Goal: Transaction & Acquisition: Download file/media

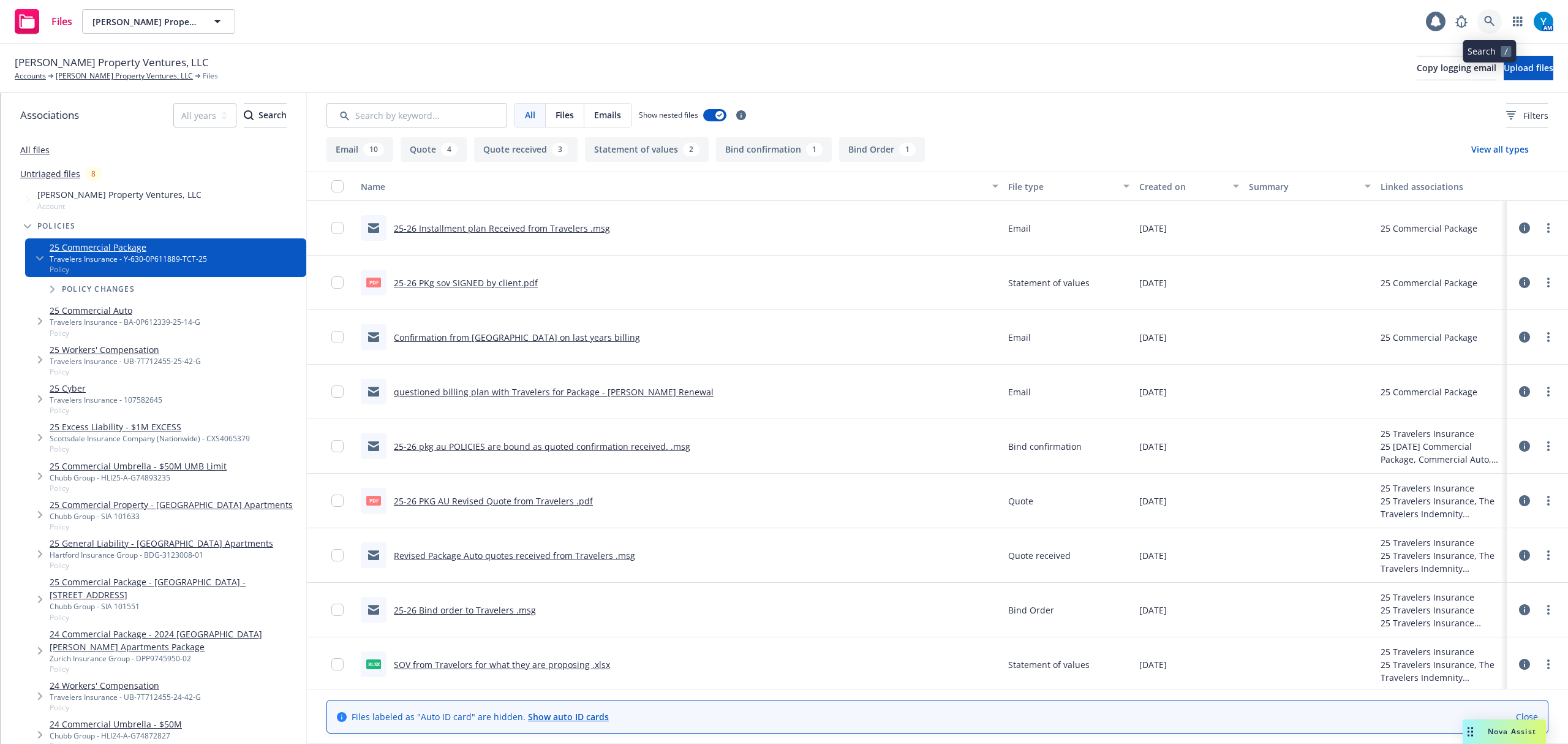
click at [1480, 23] on link at bounding box center [1489, 21] width 24 height 24
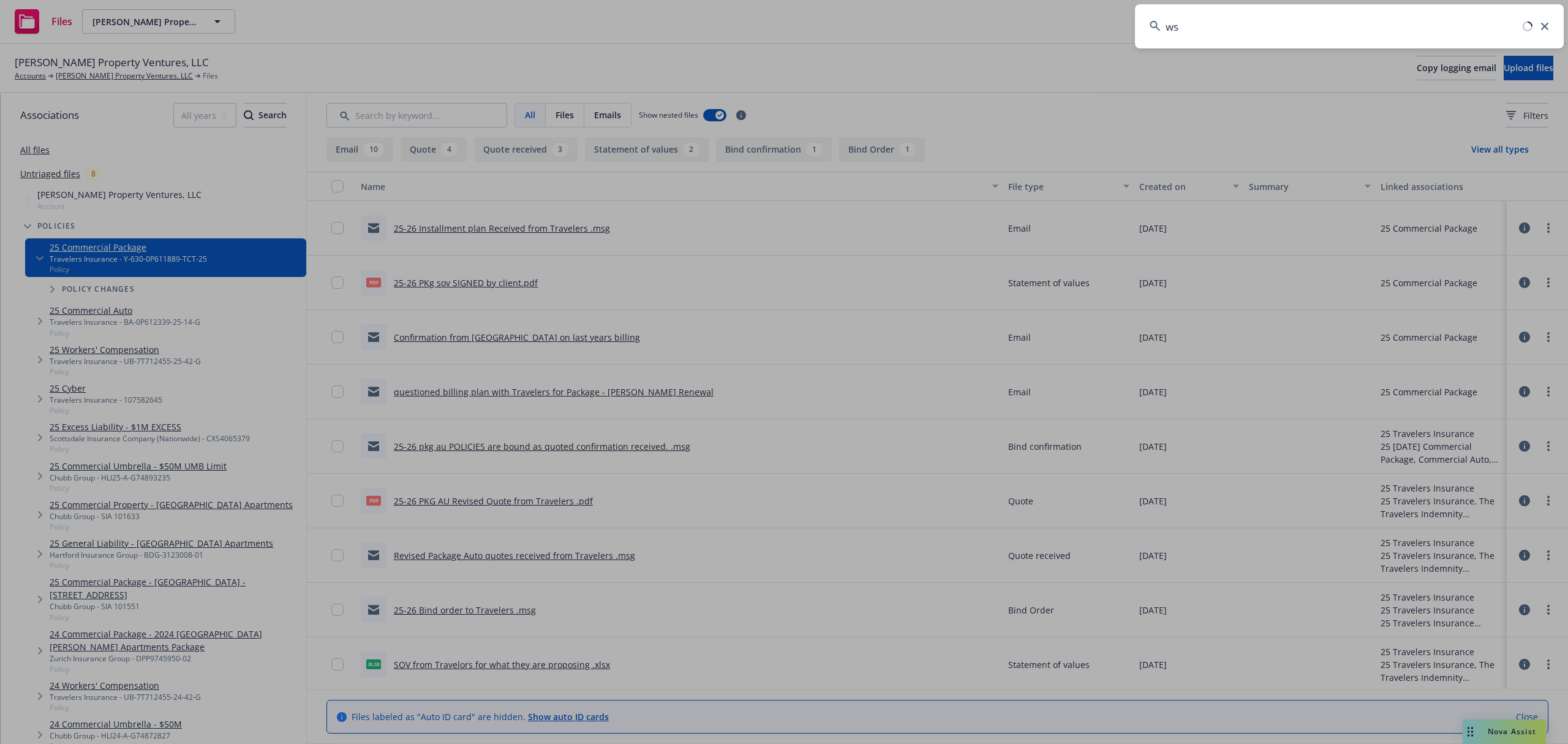
type input "w"
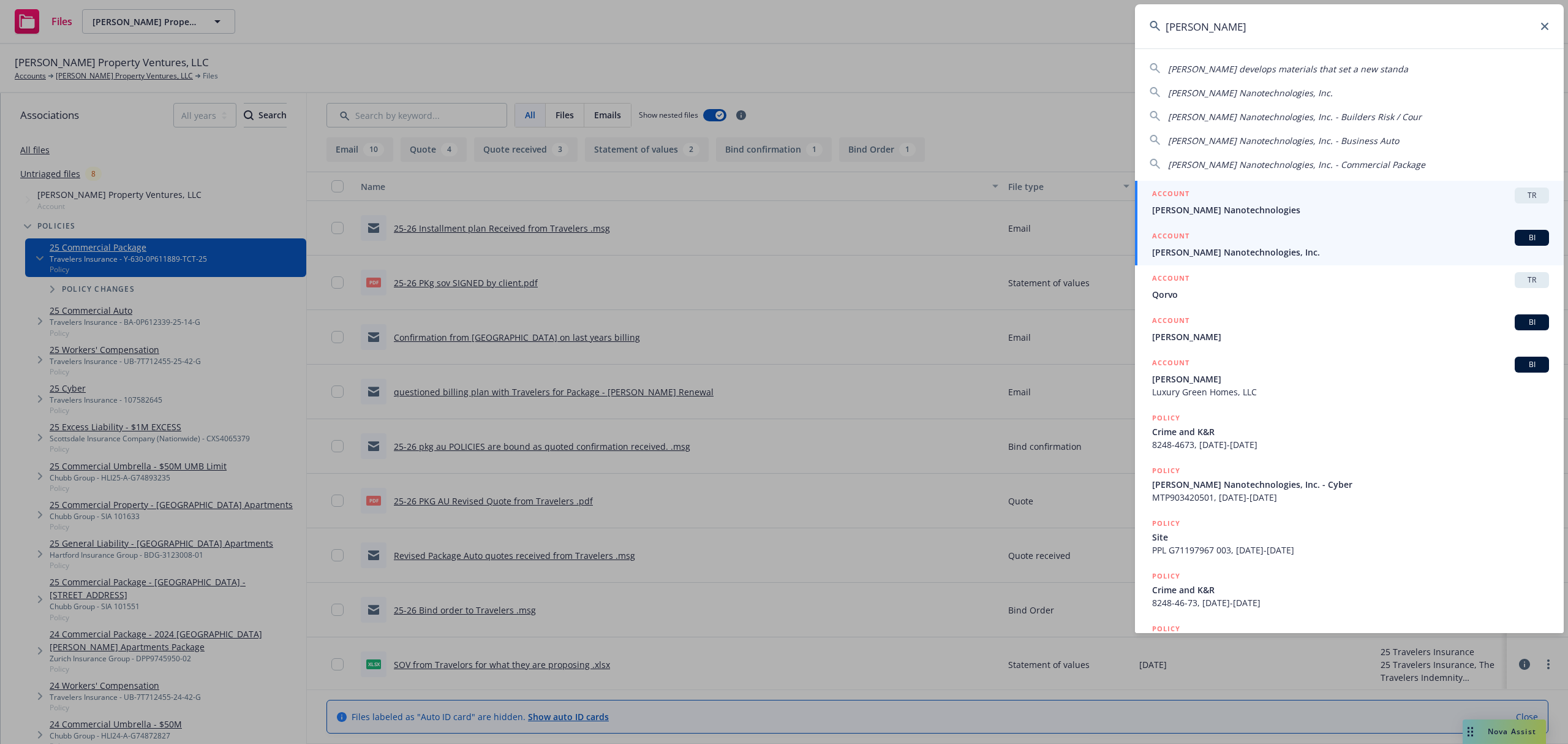
type input "sila"
click at [1301, 245] on div "ACCOUNT BI" at bounding box center [1350, 237] width 397 height 16
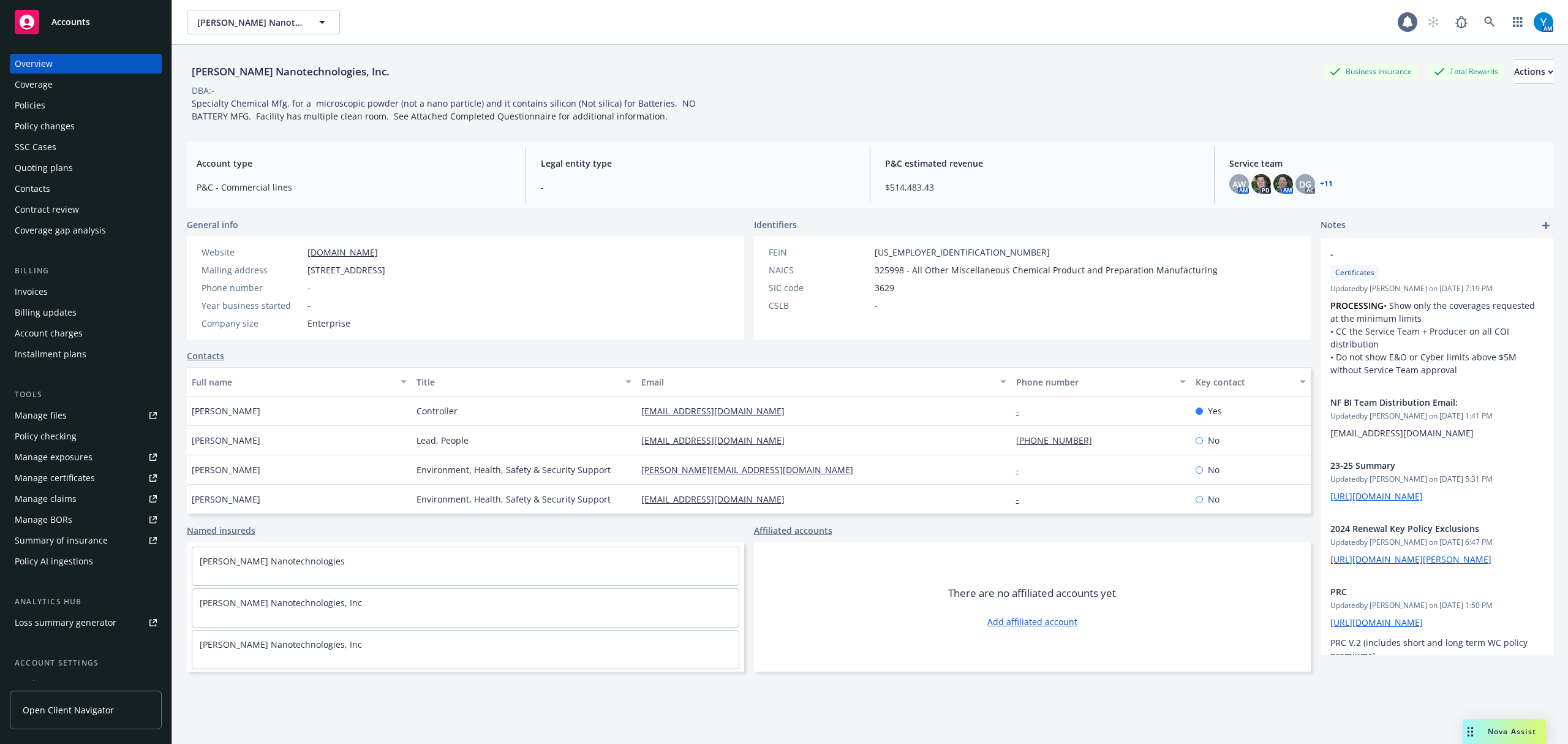
click at [69, 170] on div "Quoting plans" at bounding box center [44, 167] width 59 height 19
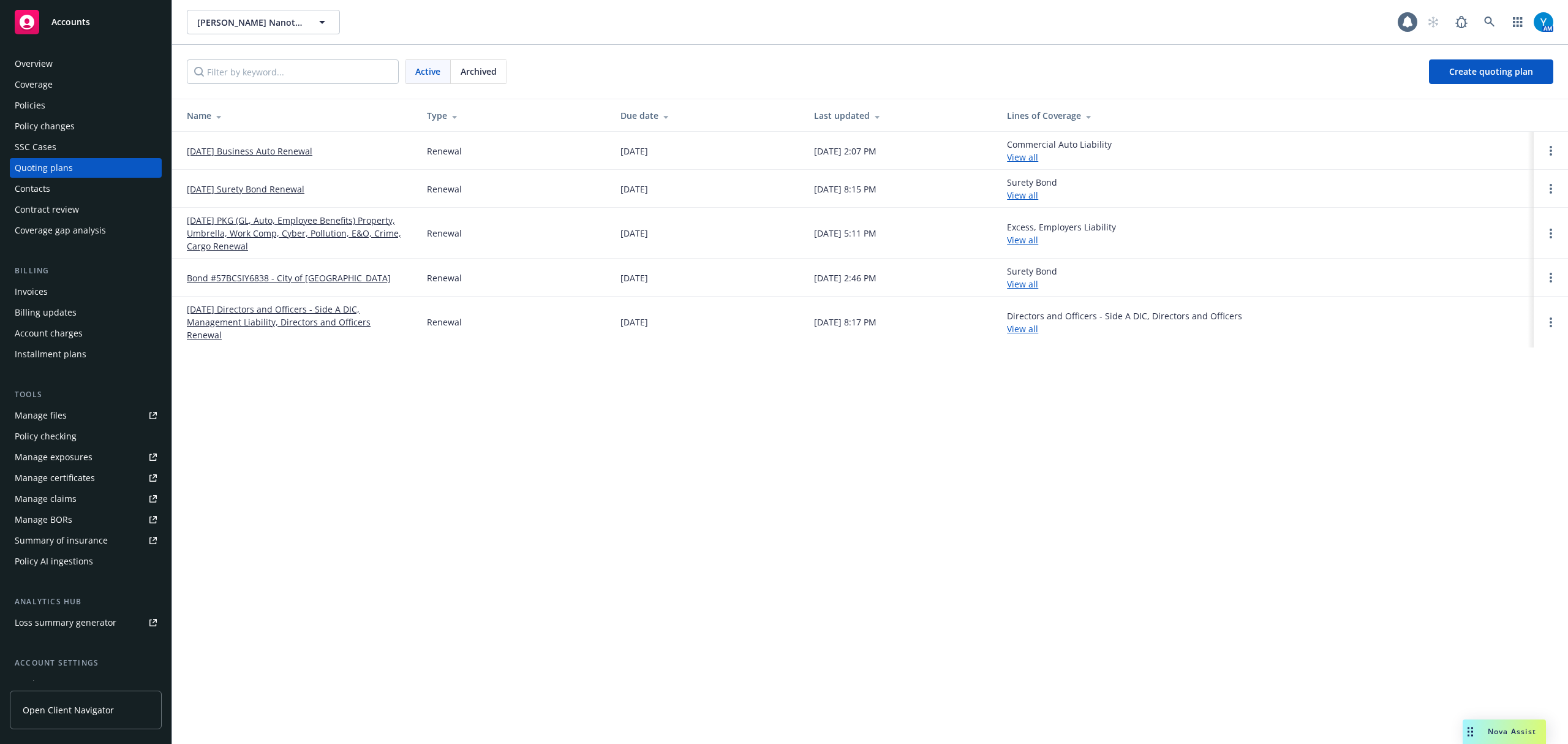
click at [336, 228] on link "11/30/25 PKG (GL, Auto, Employee Benefits) Property, Umbrella, Work Comp, Cyber…" at bounding box center [297, 233] width 221 height 39
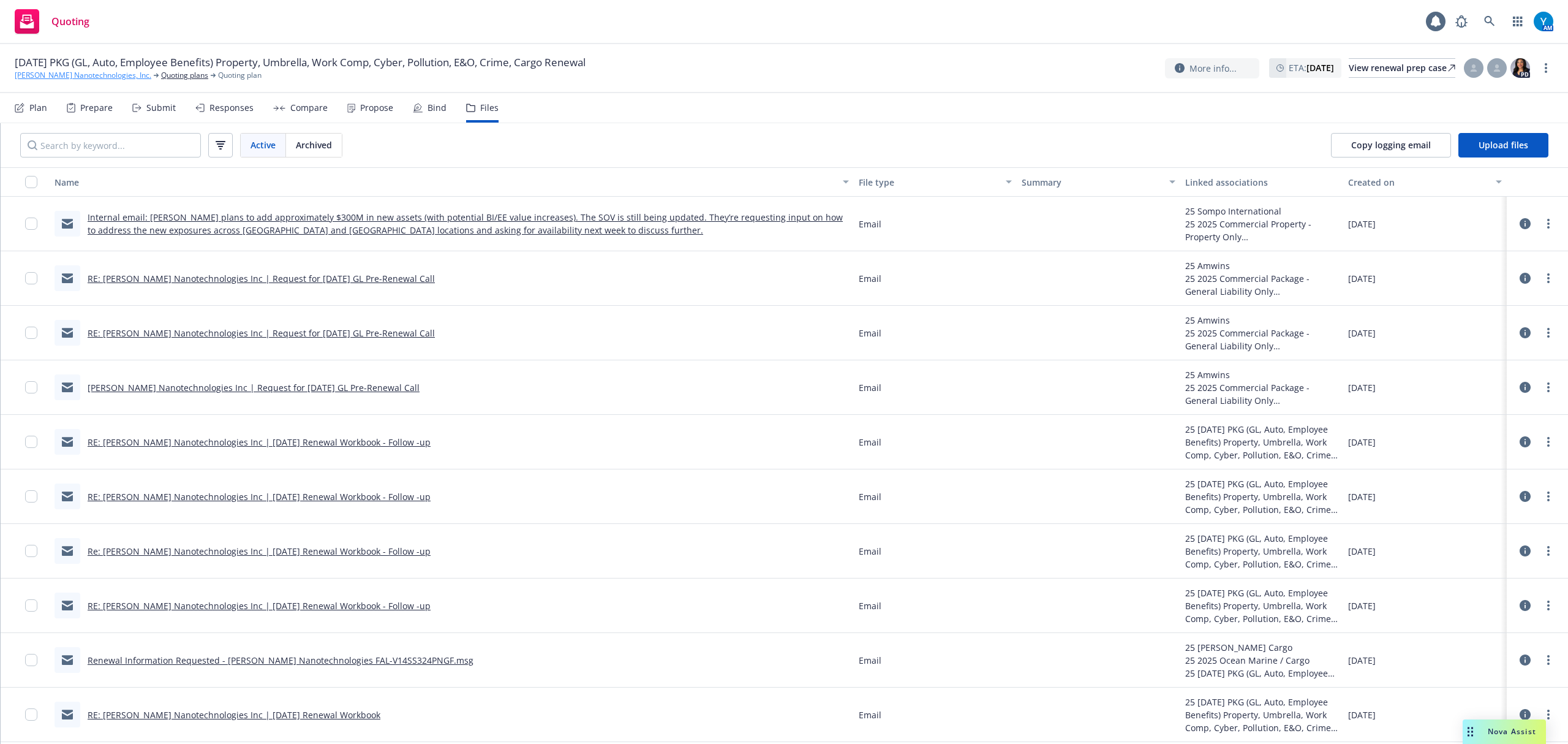
click at [86, 75] on link "[PERSON_NAME] Nanotechnologies, Inc." at bounding box center [83, 75] width 136 height 11
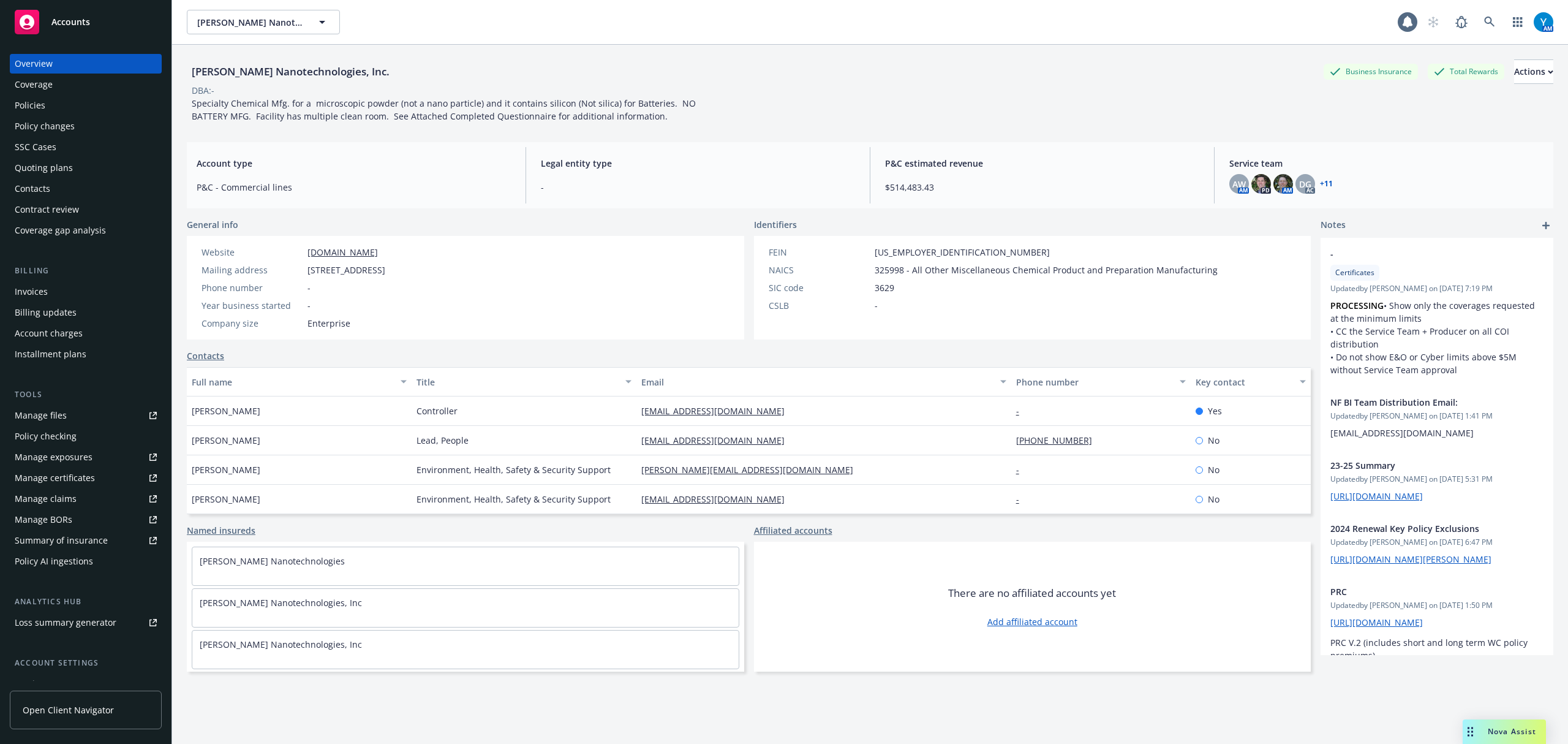
click at [49, 169] on div "Quoting plans" at bounding box center [44, 167] width 59 height 19
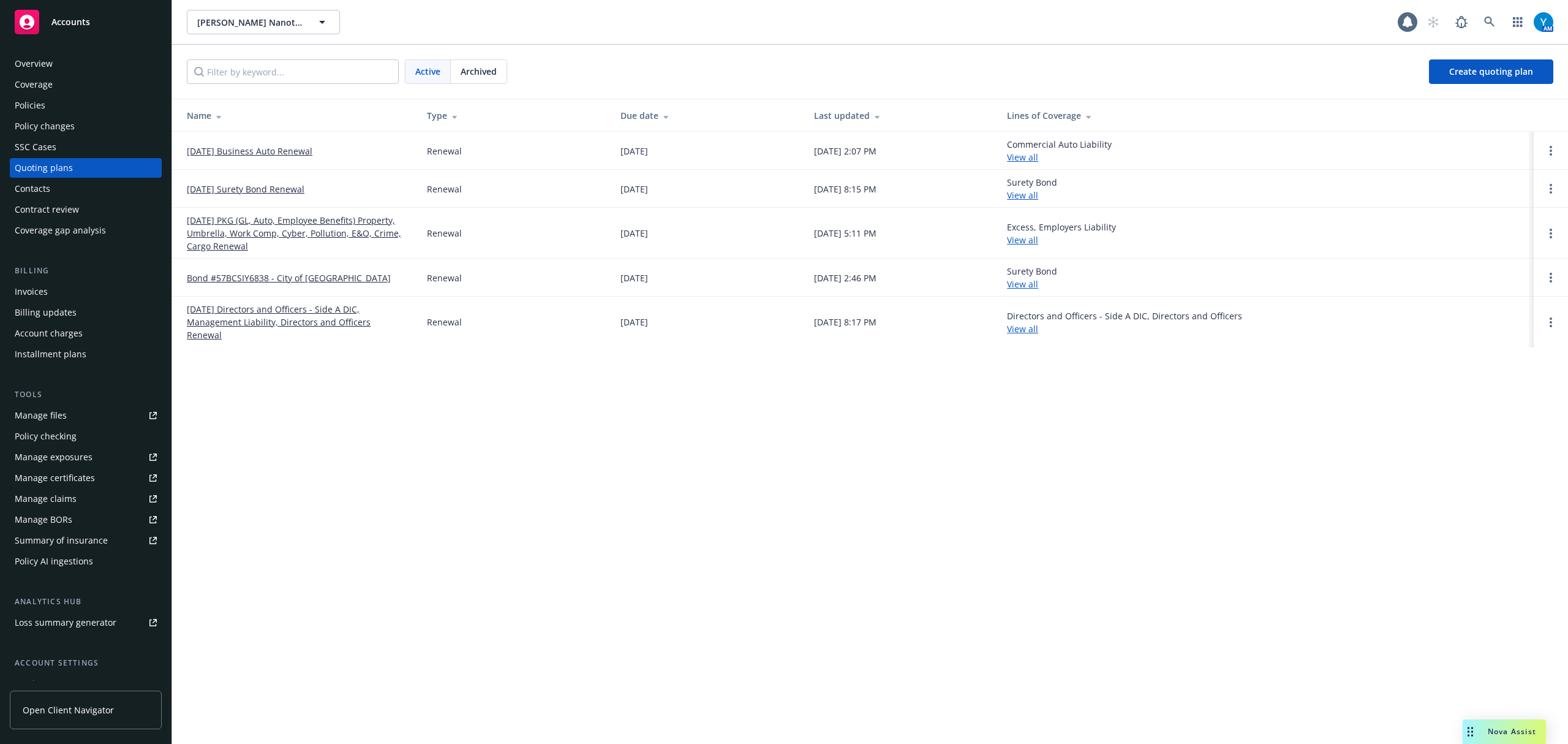
drag, startPoint x: 1422, startPoint y: 577, endPoint x: 1387, endPoint y: 616, distance: 52.4
click at [1422, 577] on div "Sila Nanotechnologies, Inc. Sila Nanotechnologies, Inc. 1 AM Active Archived Cr…" at bounding box center [870, 372] width 1395 height 744
click at [1275, 572] on div "Sila Nanotechnologies, Inc. Sila Nanotechnologies, Inc. 1 AM Active Archived Cr…" at bounding box center [870, 372] width 1395 height 744
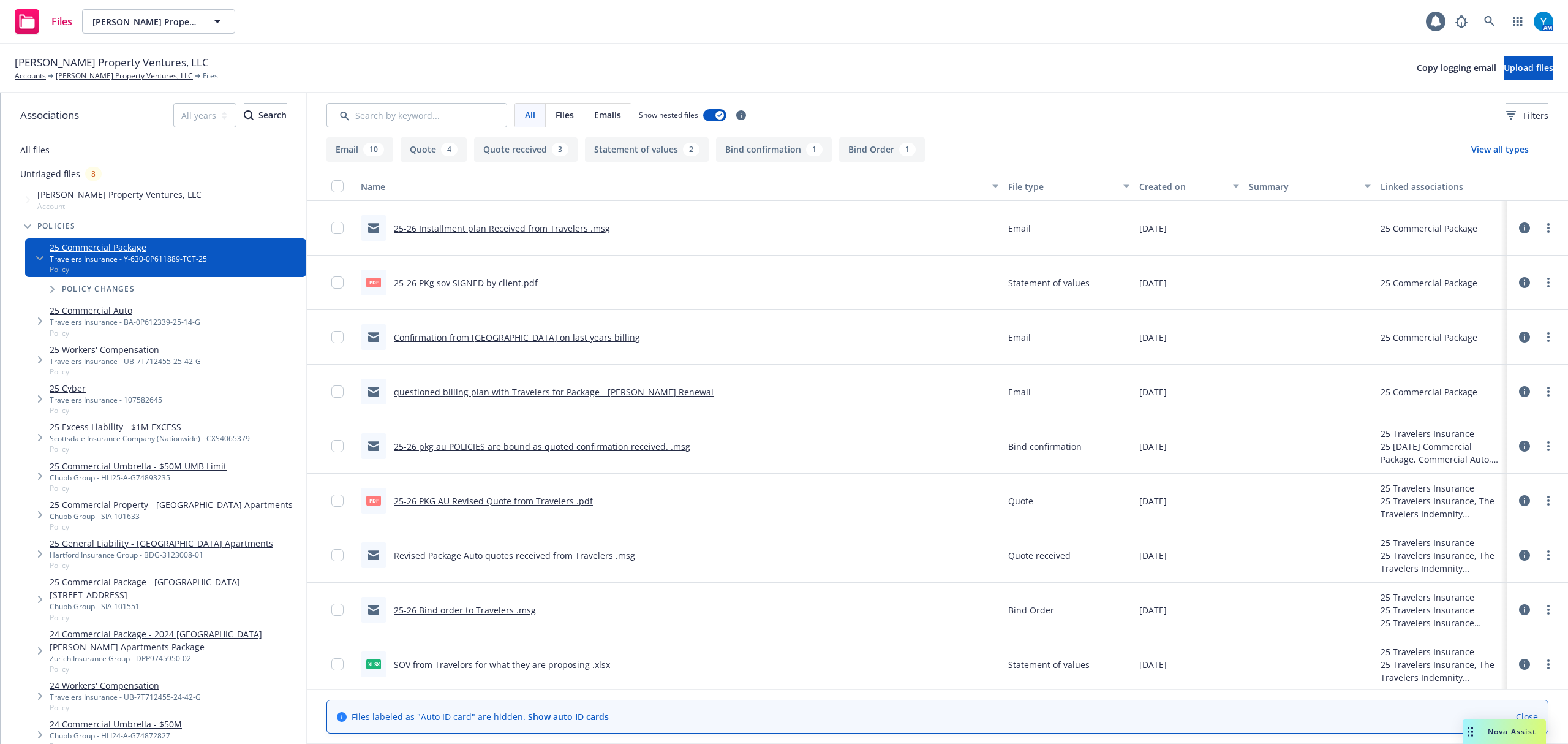
click at [564, 446] on link "25-26 pkg au POLICIES are bound as quoted confirmation received. .msg" at bounding box center [542, 446] width 296 height 12
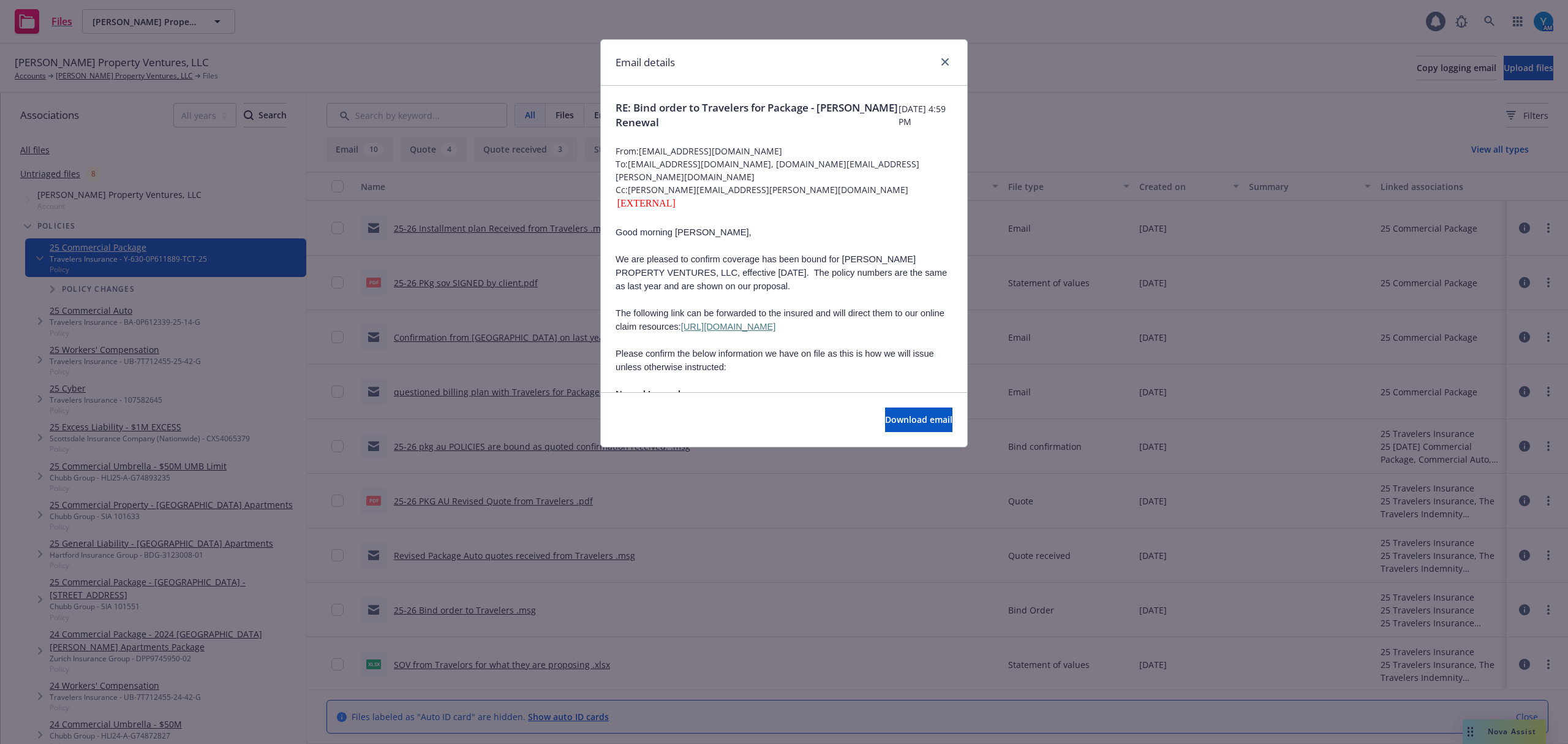
click at [817, 225] on p "Good morning [PERSON_NAME]," at bounding box center [784, 232] width 337 height 13
click at [921, 409] on button "Download email" at bounding box center [918, 419] width 67 height 24
drag, startPoint x: 948, startPoint y: 59, endPoint x: 137, endPoint y: 67, distance: 811.0
click at [947, 59] on icon "close" at bounding box center [945, 62] width 7 height 7
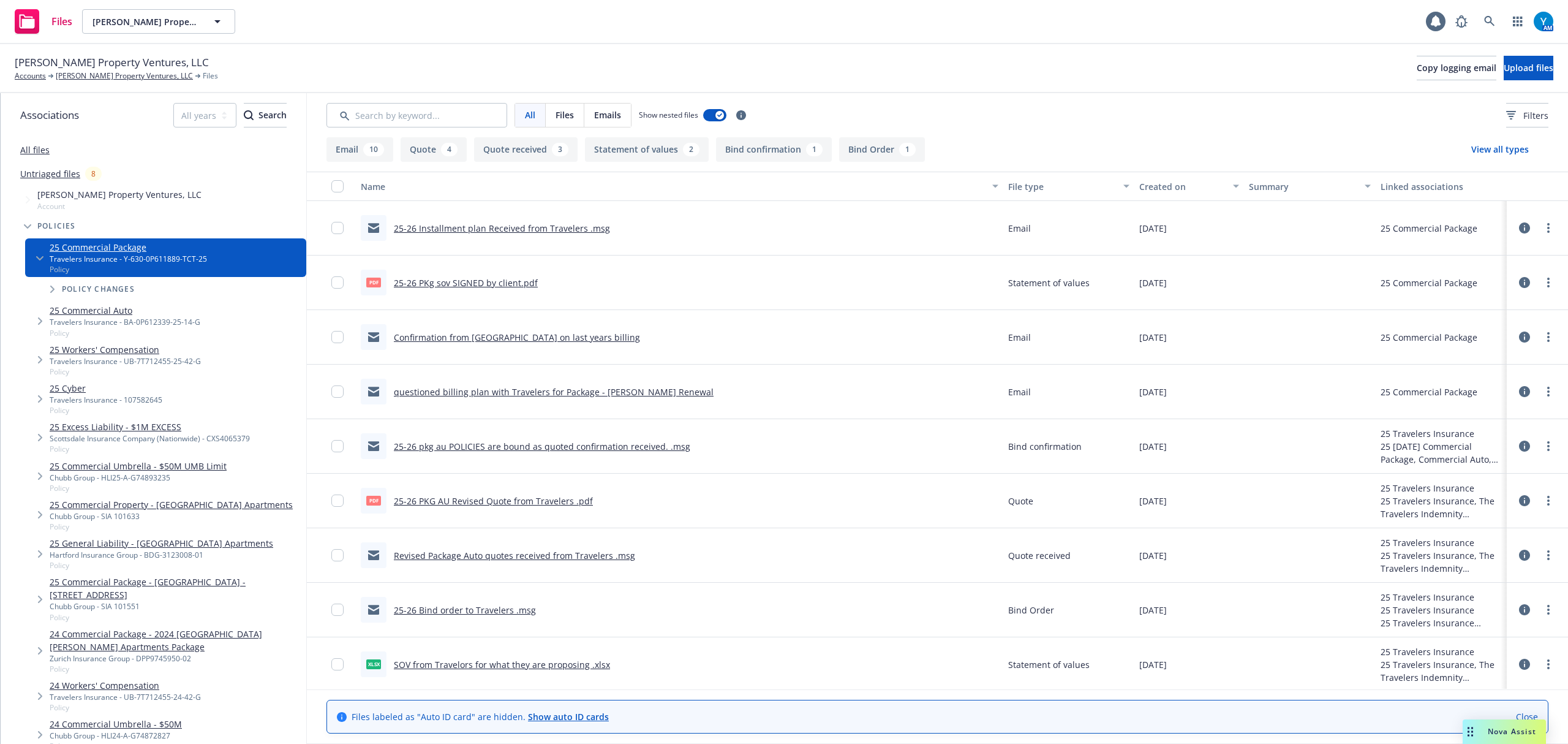
click at [131, 69] on span "[PERSON_NAME] Property Ventures, LLC" at bounding box center [112, 62] width 194 height 16
click at [130, 73] on link "[PERSON_NAME] Property Ventures, LLC" at bounding box center [124, 76] width 137 height 11
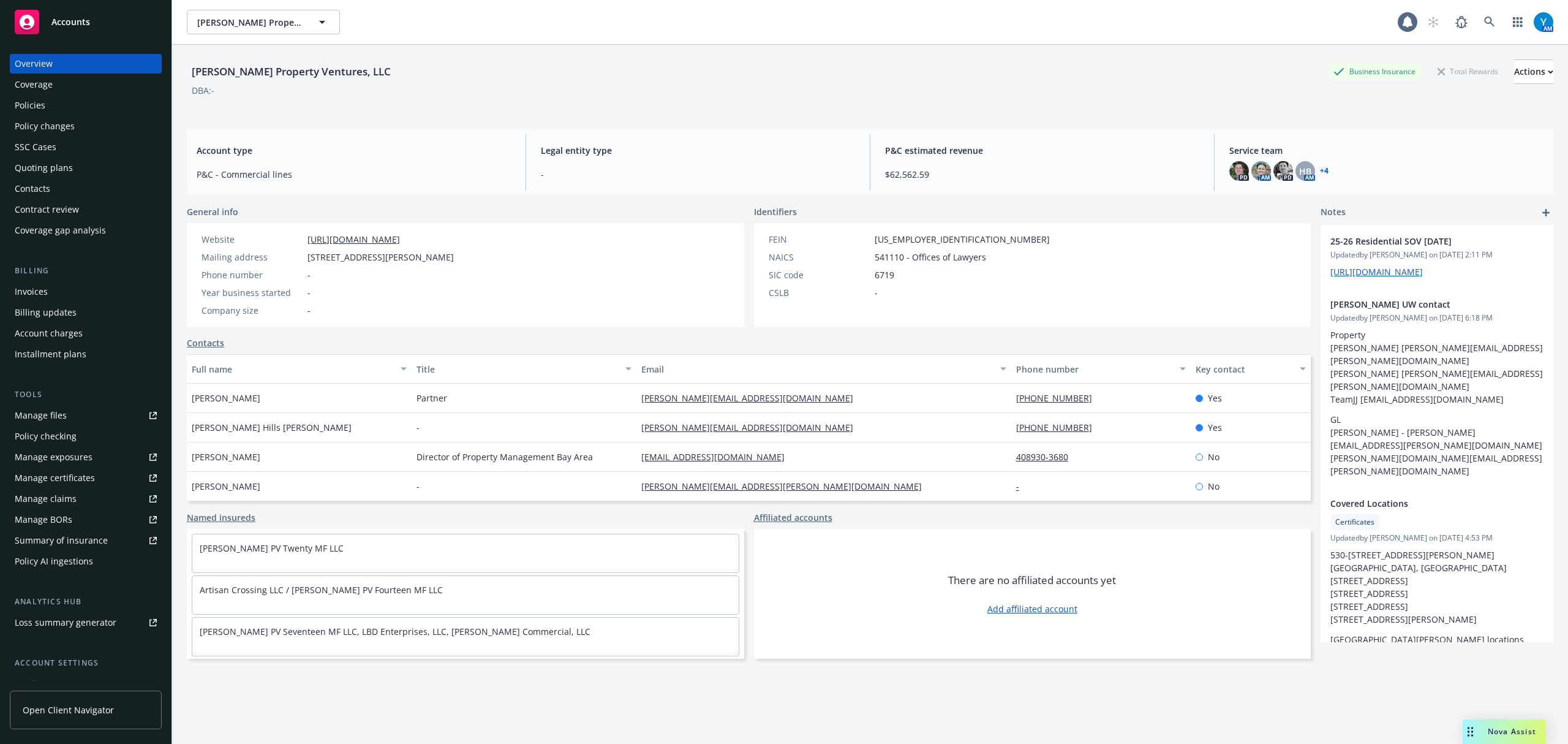
click at [58, 108] on div "Policies" at bounding box center [86, 105] width 142 height 19
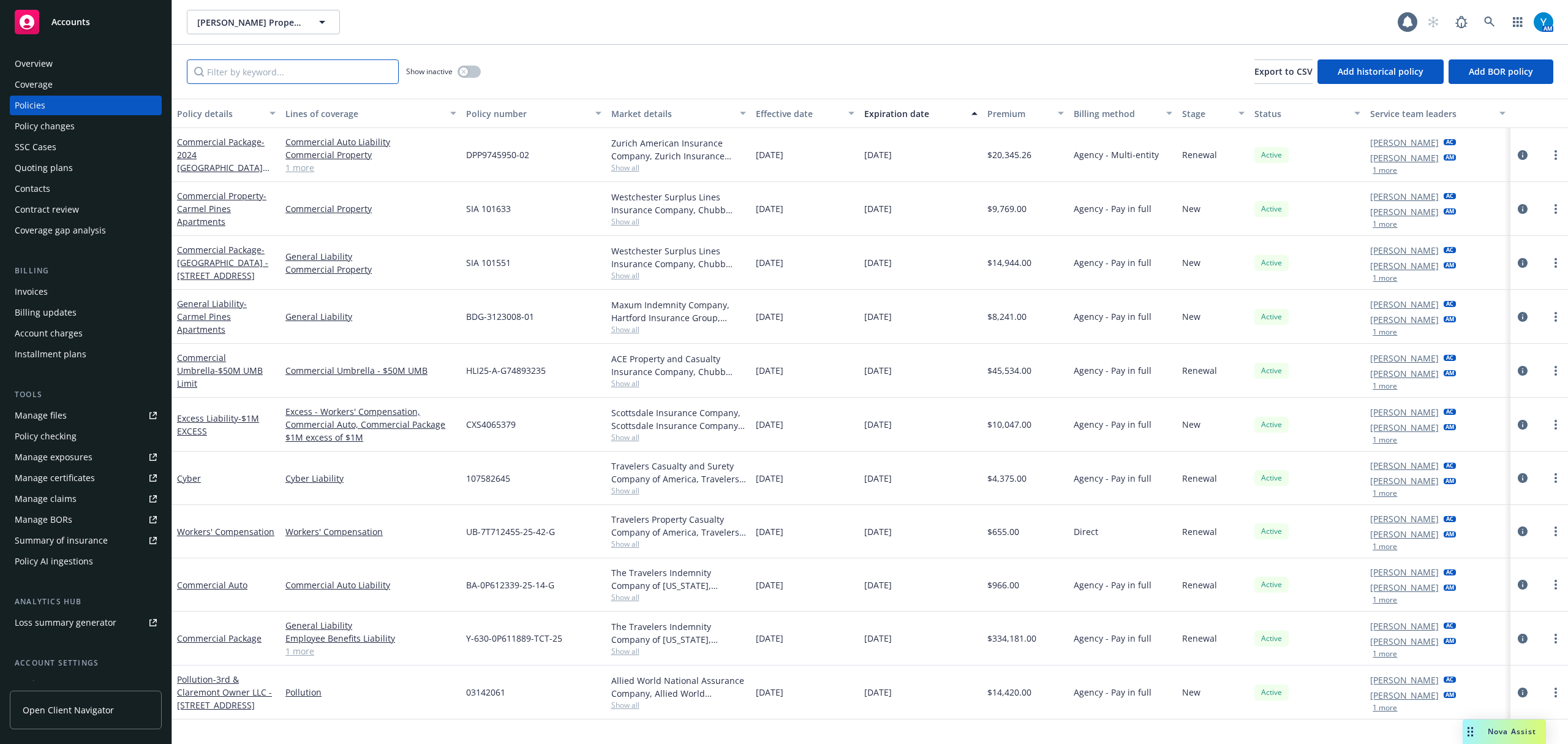
click at [277, 79] on input "Filter by keyword..." at bounding box center [293, 71] width 212 height 24
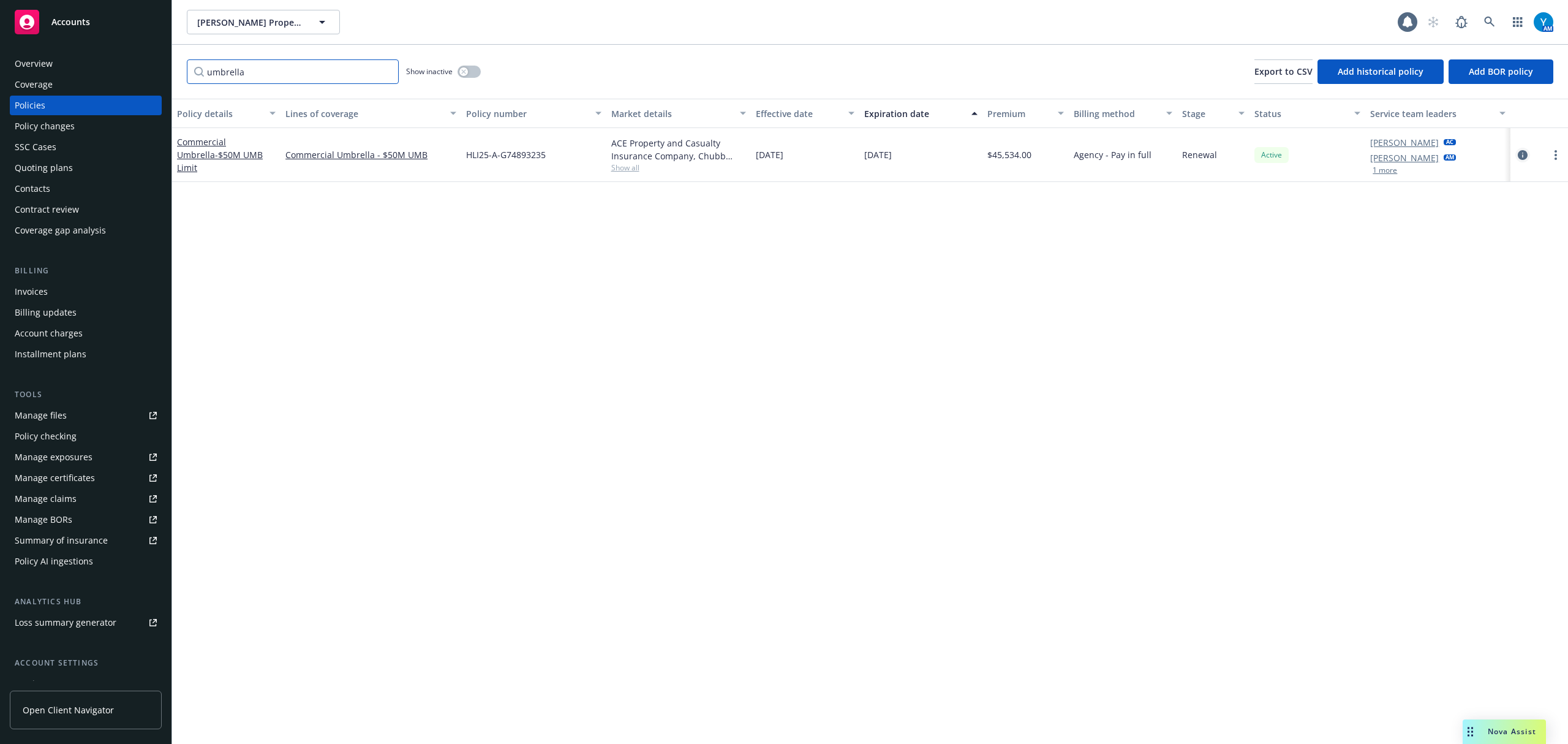
type input "umbrella"
click at [1518, 158] on icon "circleInformation" at bounding box center [1522, 155] width 10 height 10
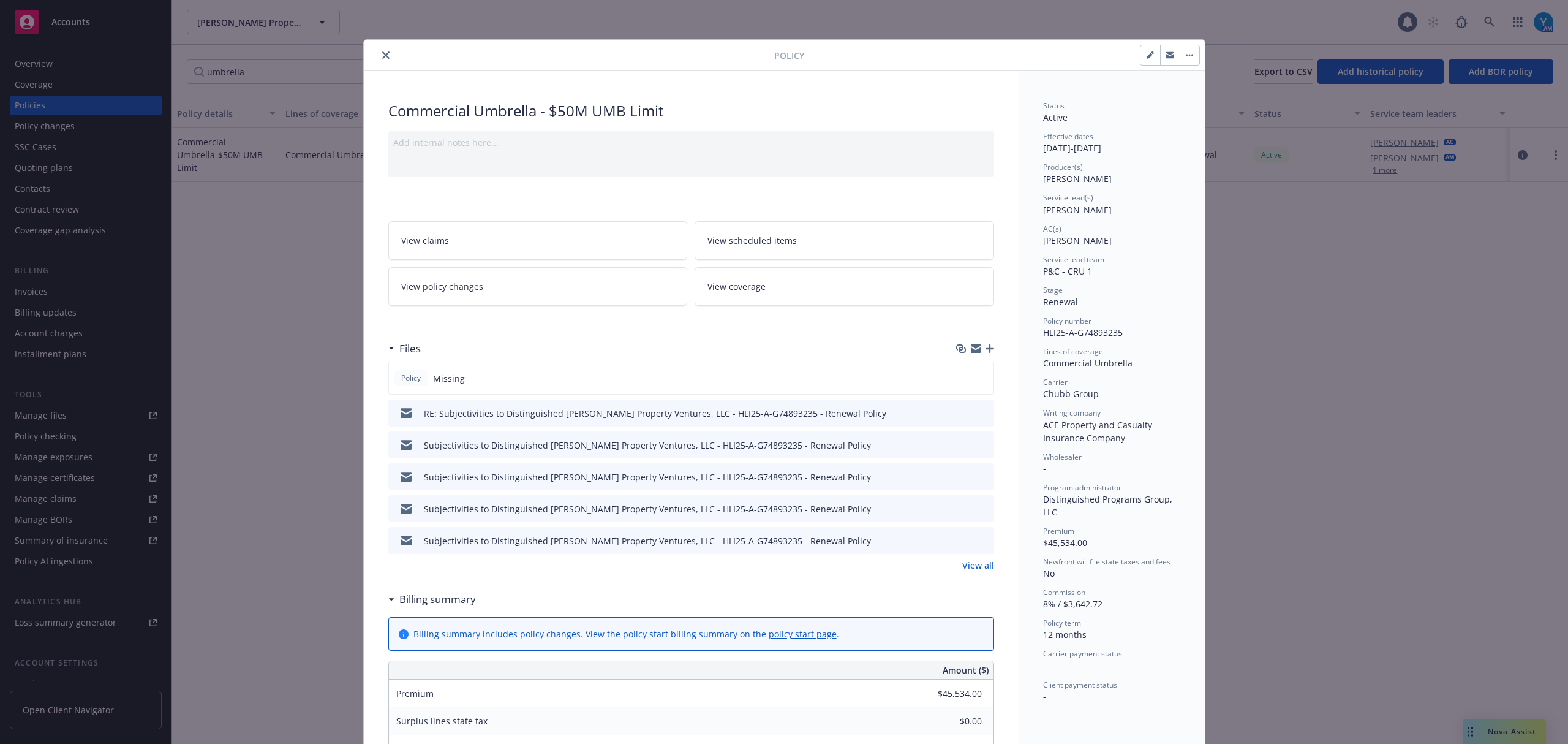
click at [977, 414] on icon "preview file" at bounding box center [982, 413] width 11 height 9
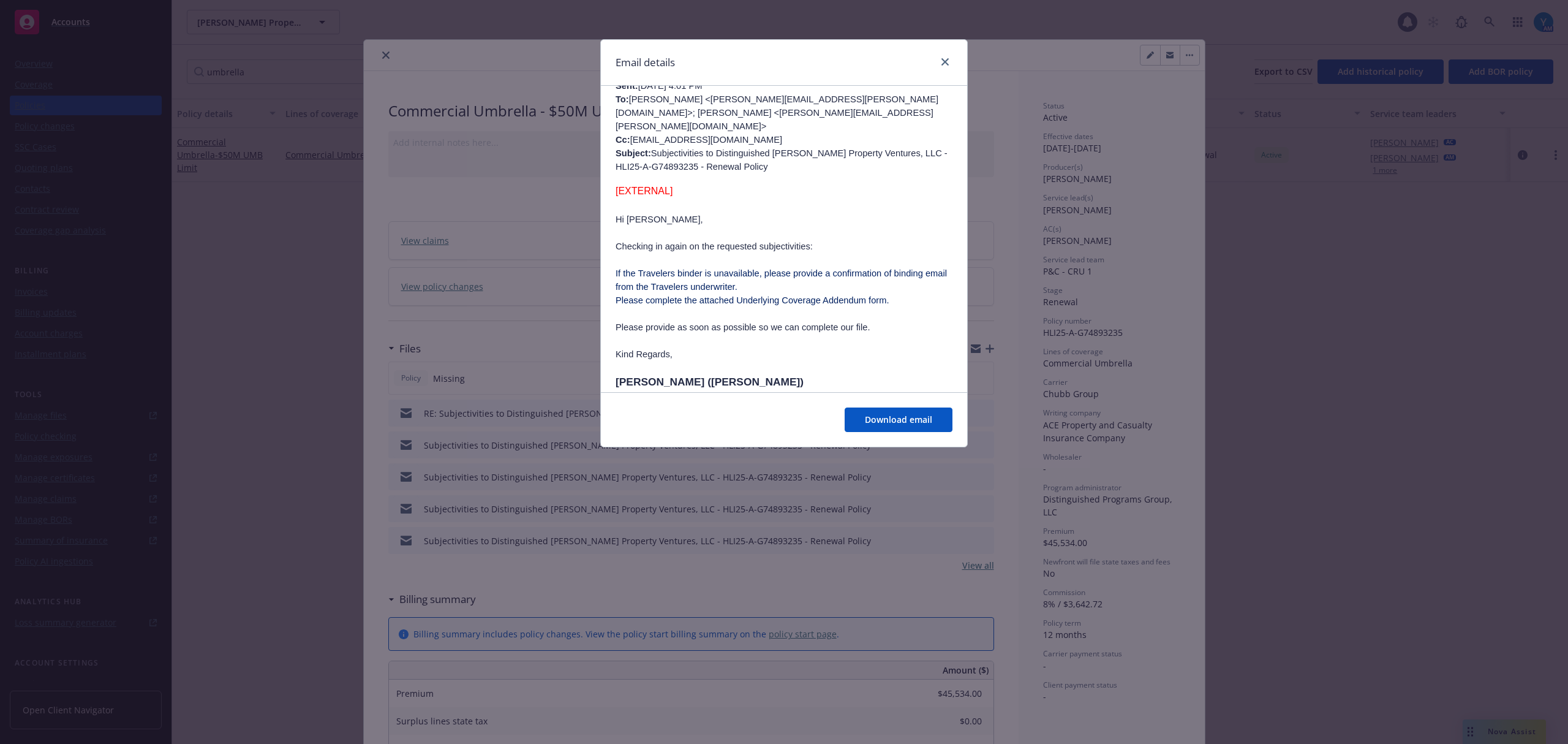
scroll to position [408, 0]
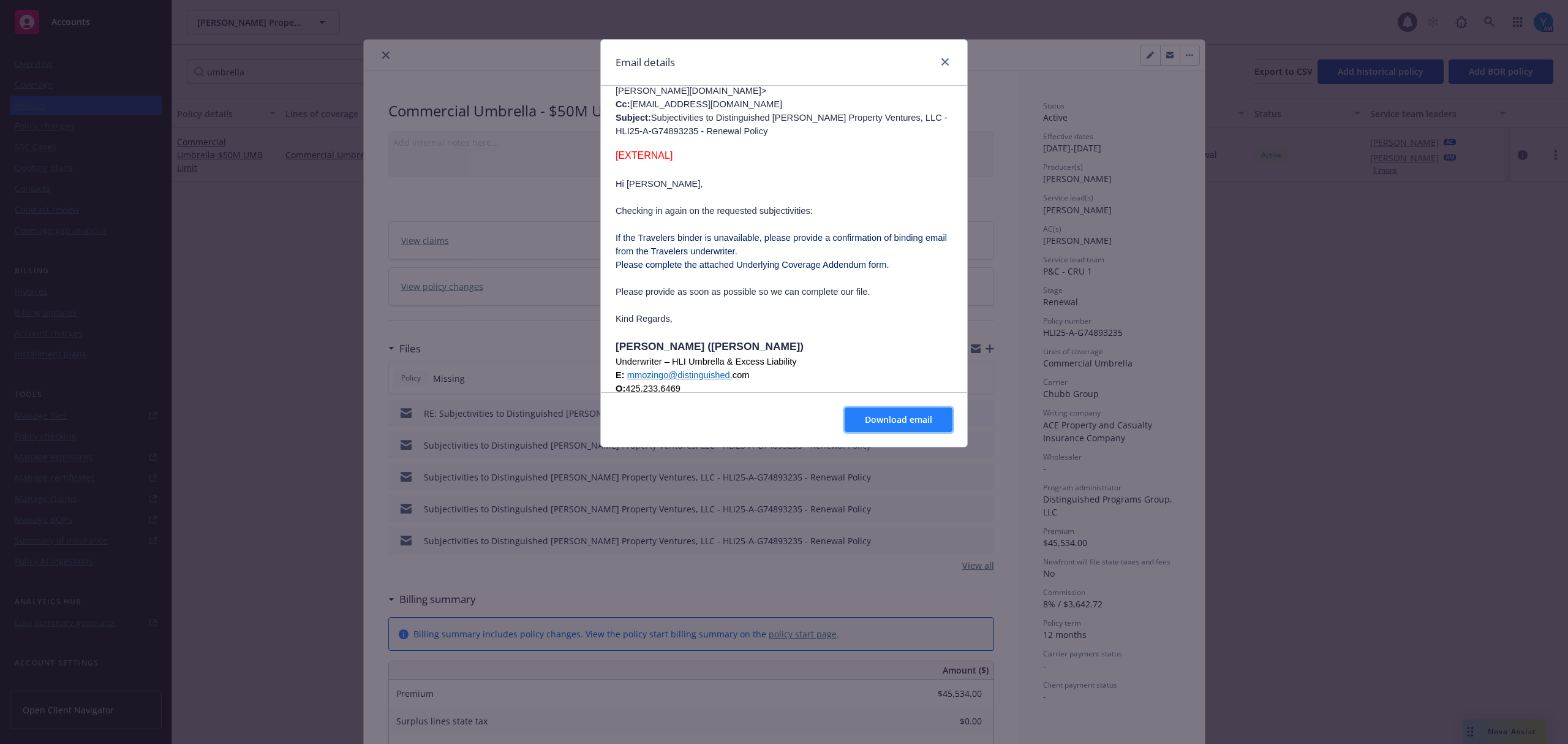
click at [875, 412] on button "Download email" at bounding box center [898, 419] width 108 height 24
drag, startPoint x: 946, startPoint y: 60, endPoint x: 1281, endPoint y: 3, distance: 339.8
click at [946, 60] on icon "close" at bounding box center [945, 62] width 7 height 7
